Goal: Transaction & Acquisition: Purchase product/service

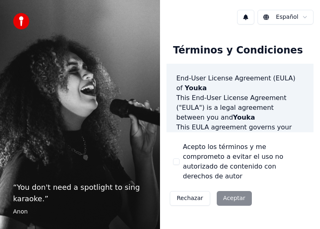
click at [177, 158] on button "Acepto los términos y me comprometo a evitar el uso no autorizado de contenido …" at bounding box center [176, 161] width 7 height 7
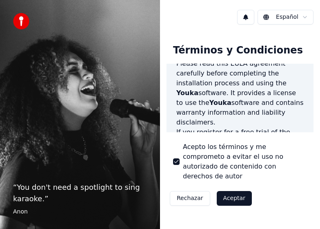
click at [235, 191] on button "Aceptar" at bounding box center [233, 198] width 35 height 15
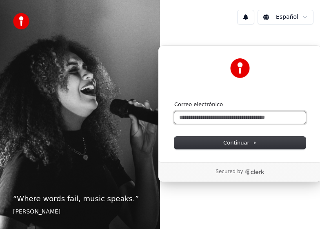
click at [248, 122] on input "Correo electrónico" at bounding box center [239, 117] width 131 height 12
click at [248, 117] on input "Correo electrónico" at bounding box center [239, 117] width 131 height 12
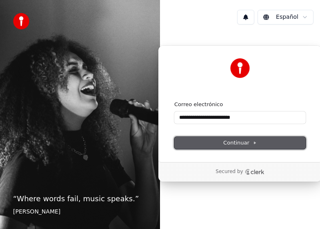
click at [241, 143] on span "Continuar" at bounding box center [239, 142] width 33 height 7
type input "**********"
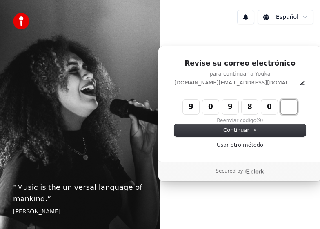
type input "******"
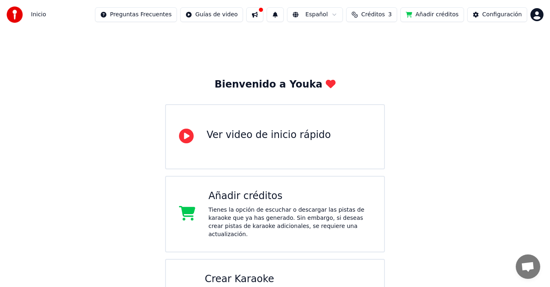
click at [319, 13] on span "Créditos" at bounding box center [373, 15] width 24 height 8
click at [319, 115] on div "Bienvenido a Youka Ver video de inicio rápido Añadir créditos Tienes la opción …" at bounding box center [275, 182] width 550 height 307
click at [319, 15] on span "Créditos" at bounding box center [373, 15] width 24 height 8
click at [319, 77] on button "Actualizar" at bounding box center [379, 75] width 49 height 15
drag, startPoint x: 427, startPoint y: 116, endPoint x: 356, endPoint y: 124, distance: 71.7
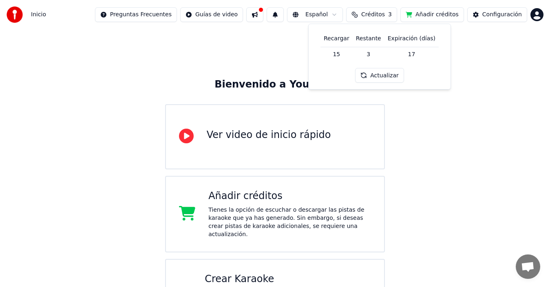
click at [319, 117] on div "Bienvenido a Youka Ver video de inicio rápido Añadir créditos Tienes la opción …" at bounding box center [275, 182] width 550 height 307
click at [226, 213] on div "Tienes la opción de escuchar o descargar las pistas de karaoke que ya has gener…" at bounding box center [289, 222] width 163 height 33
click at [310, 219] on div "Tienes la opción de escuchar o descargar las pistas de karaoke que ya has gener…" at bounding box center [289, 222] width 163 height 33
